Goal: Find specific page/section: Find specific page/section

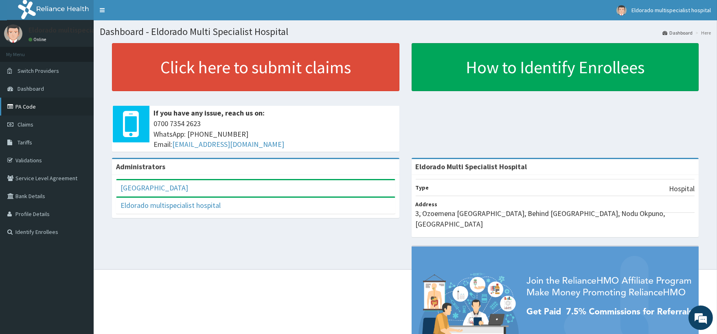
click at [55, 107] on link "PA Code" at bounding box center [47, 107] width 94 height 18
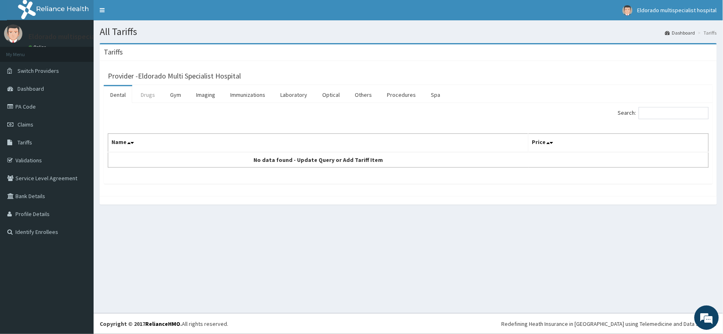
click at [147, 95] on link "Drugs" at bounding box center [147, 94] width 27 height 17
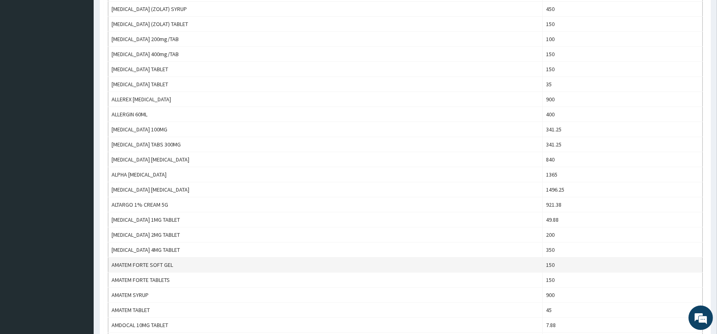
scroll to position [664, 0]
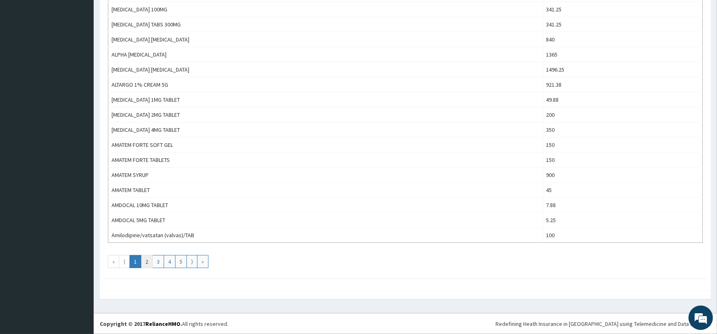
click at [146, 265] on link "2" at bounding box center [147, 261] width 12 height 13
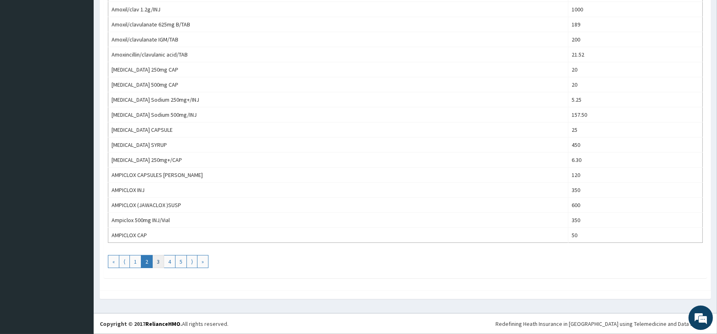
click at [157, 260] on link "3" at bounding box center [158, 261] width 12 height 13
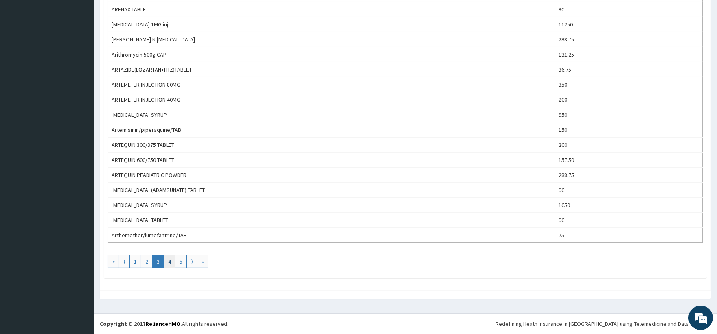
click at [170, 262] on link "4" at bounding box center [170, 261] width 12 height 13
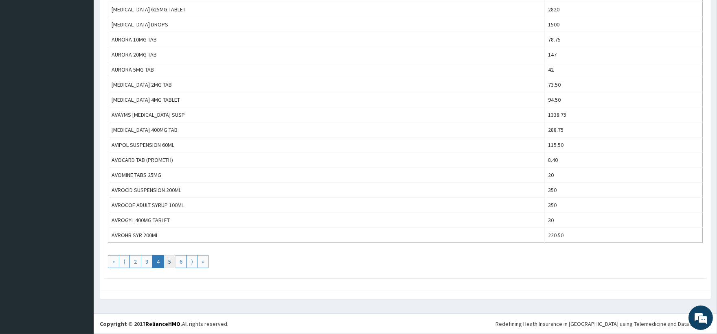
click at [173, 263] on link "5" at bounding box center [170, 261] width 12 height 13
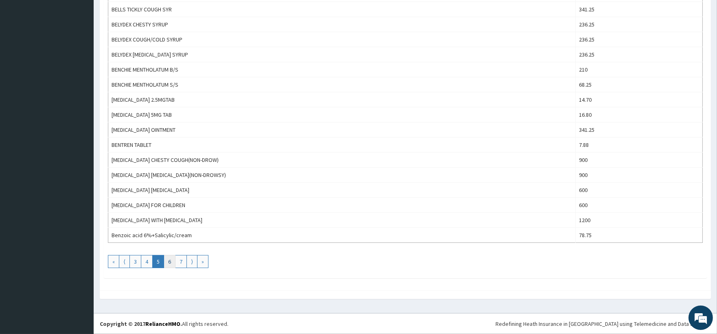
click at [172, 262] on link "6" at bounding box center [170, 261] width 12 height 13
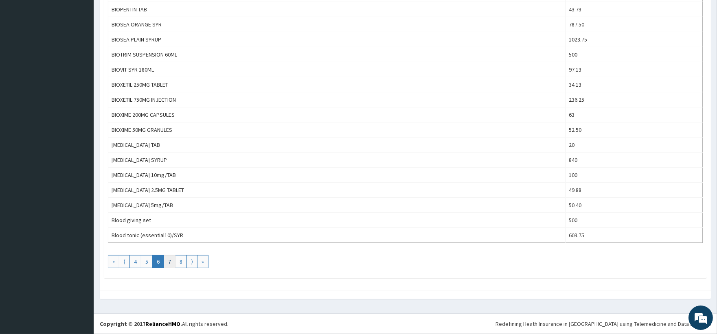
click at [171, 262] on link "7" at bounding box center [170, 261] width 12 height 13
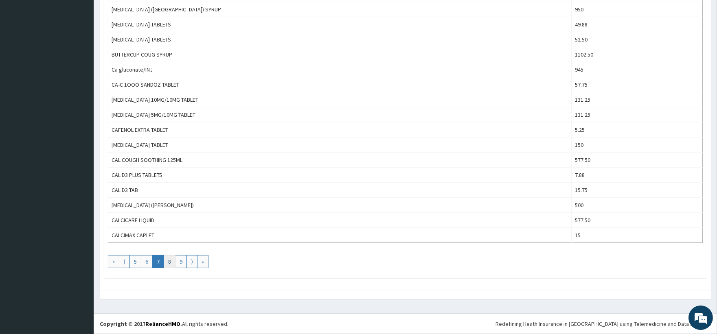
click at [170, 263] on link "8" at bounding box center [170, 261] width 12 height 13
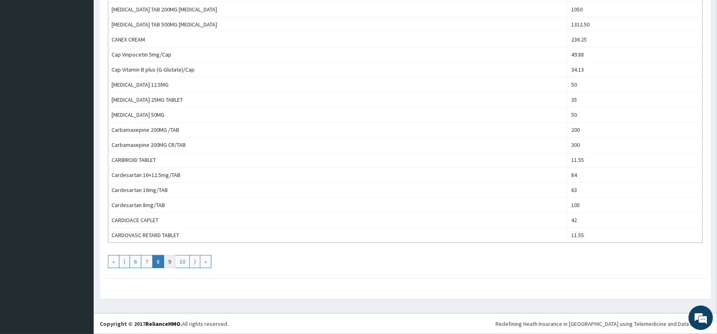
click at [168, 267] on link "9" at bounding box center [170, 261] width 12 height 13
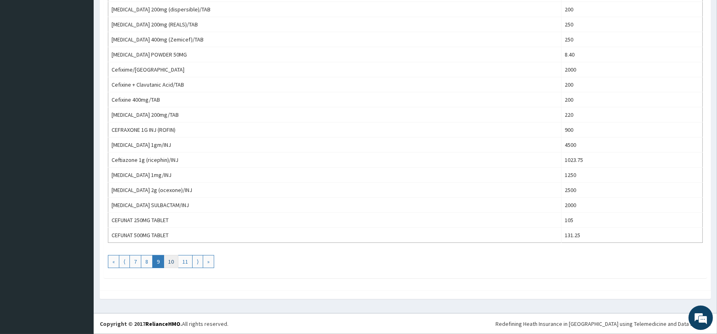
click at [173, 266] on link "10" at bounding box center [171, 261] width 15 height 13
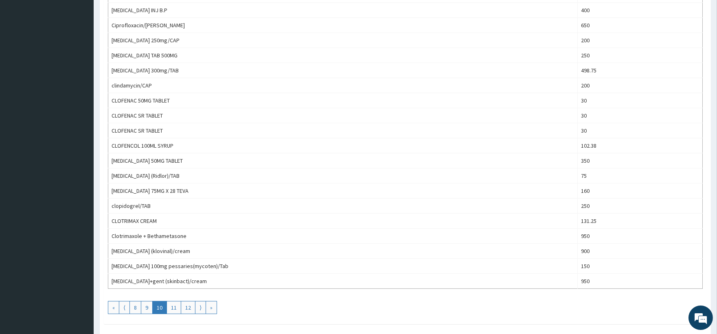
scroll to position [633, 0]
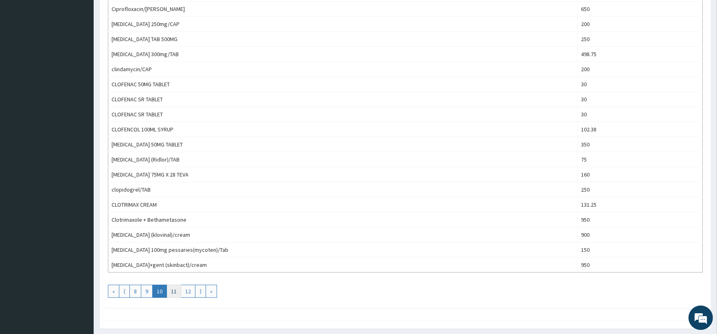
click at [172, 293] on link "11" at bounding box center [173, 291] width 15 height 13
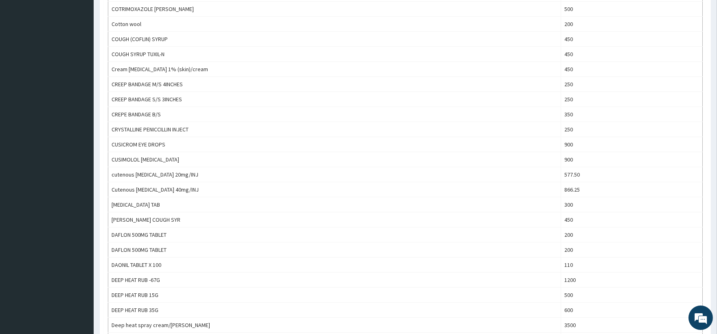
scroll to position [664, 0]
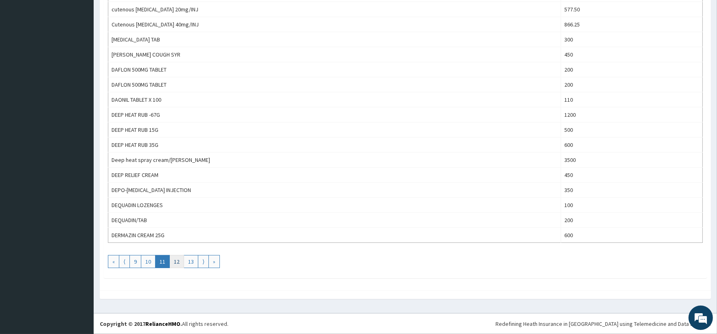
click at [176, 262] on link "12" at bounding box center [176, 261] width 15 height 13
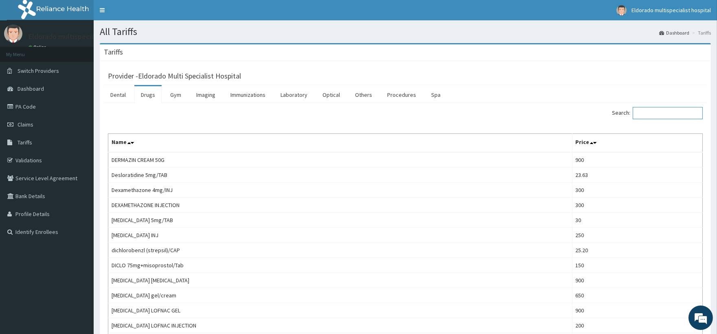
click at [648, 112] on input "Search:" at bounding box center [667, 113] width 70 height 12
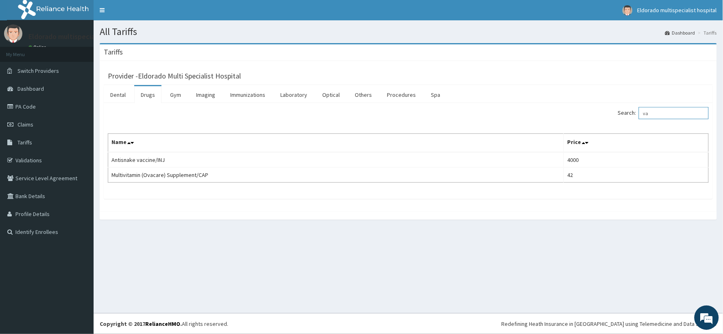
type input "v"
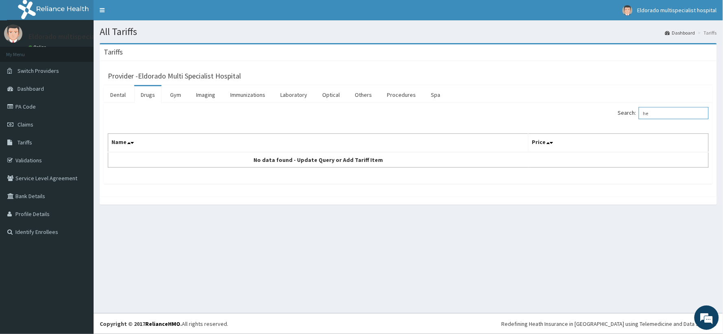
type input "h"
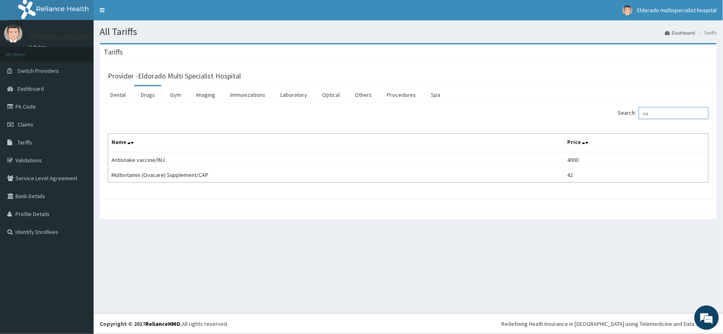
type input "v"
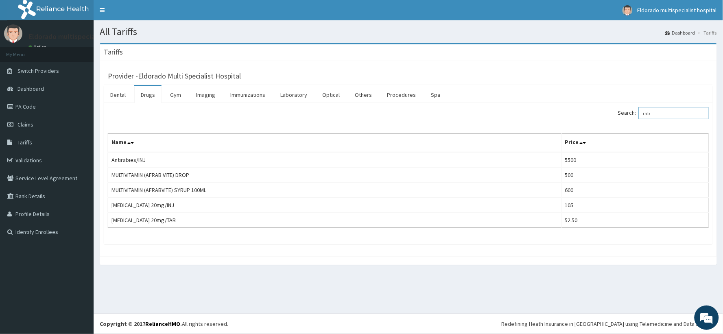
click at [663, 115] on input "rab" at bounding box center [674, 113] width 70 height 12
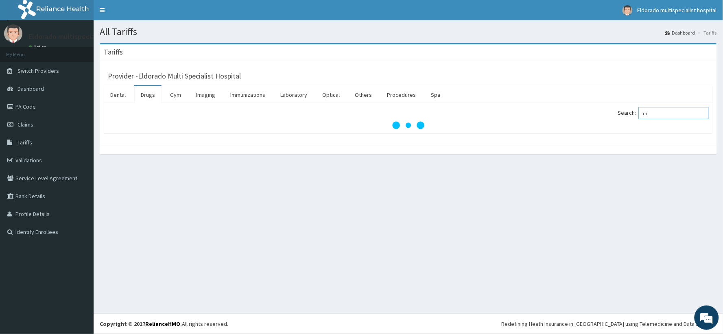
type input "r"
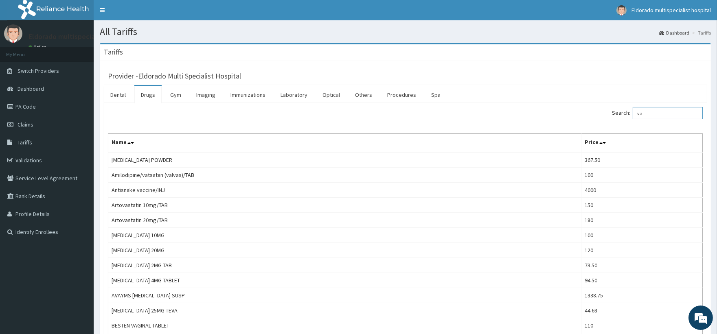
type input "v"
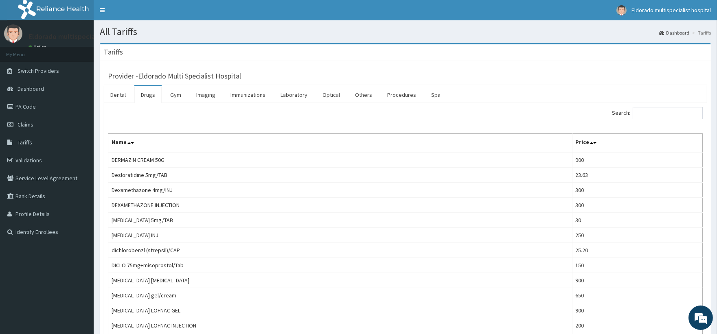
click at [153, 102] on link "Drugs" at bounding box center [147, 94] width 27 height 17
click at [26, 109] on link "PA Code" at bounding box center [47, 107] width 94 height 18
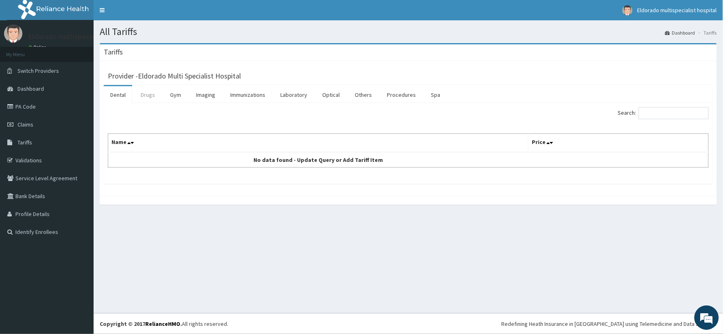
click at [147, 98] on link "Drugs" at bounding box center [147, 94] width 27 height 17
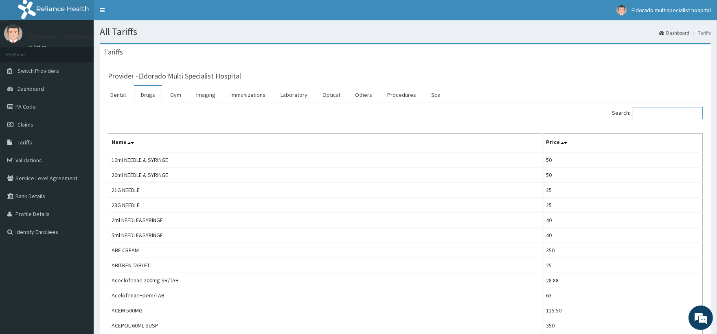
click at [648, 114] on input "Search:" at bounding box center [667, 113] width 70 height 12
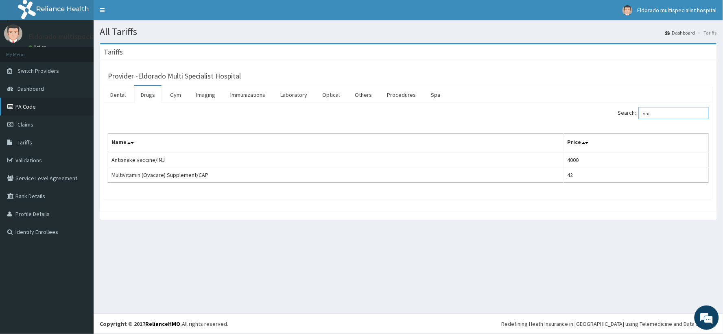
type input "vac"
click at [32, 110] on link "PA Code" at bounding box center [47, 107] width 94 height 18
